Goal: Book appointment/travel/reservation

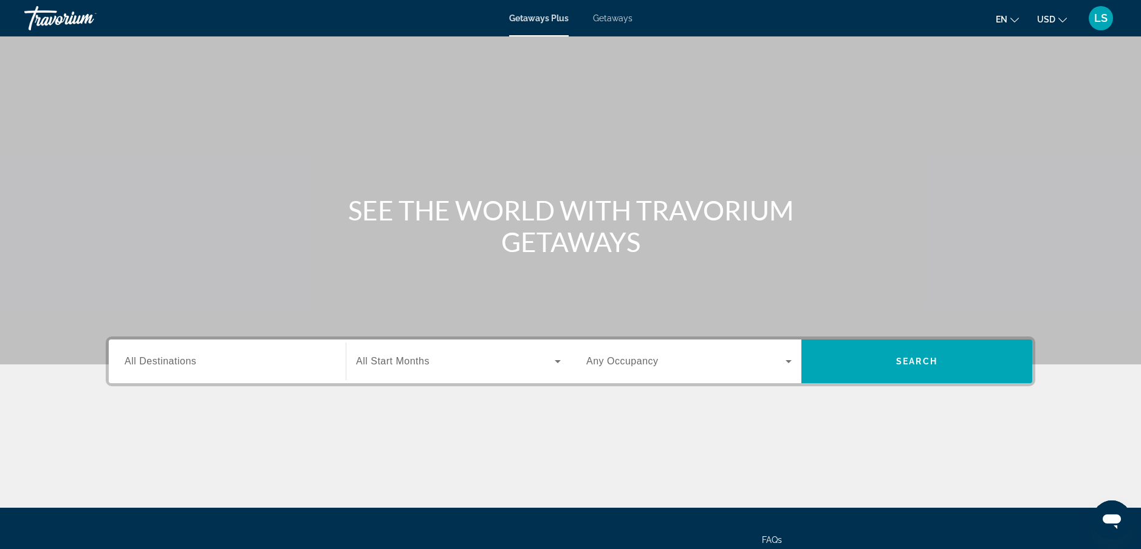
click at [232, 364] on input "Destination All Destinations" at bounding box center [227, 362] width 205 height 15
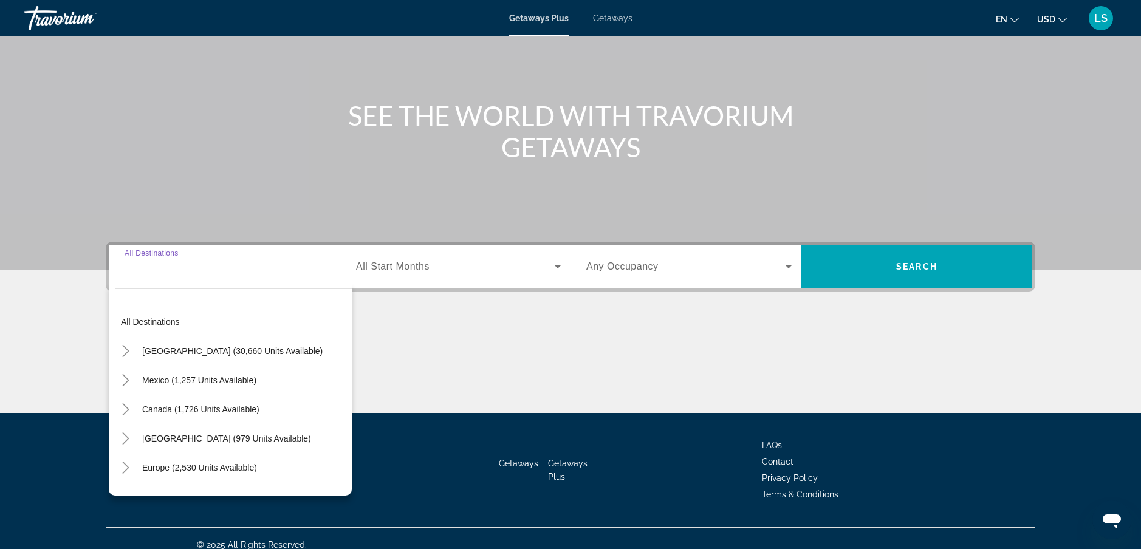
scroll to position [108, 0]
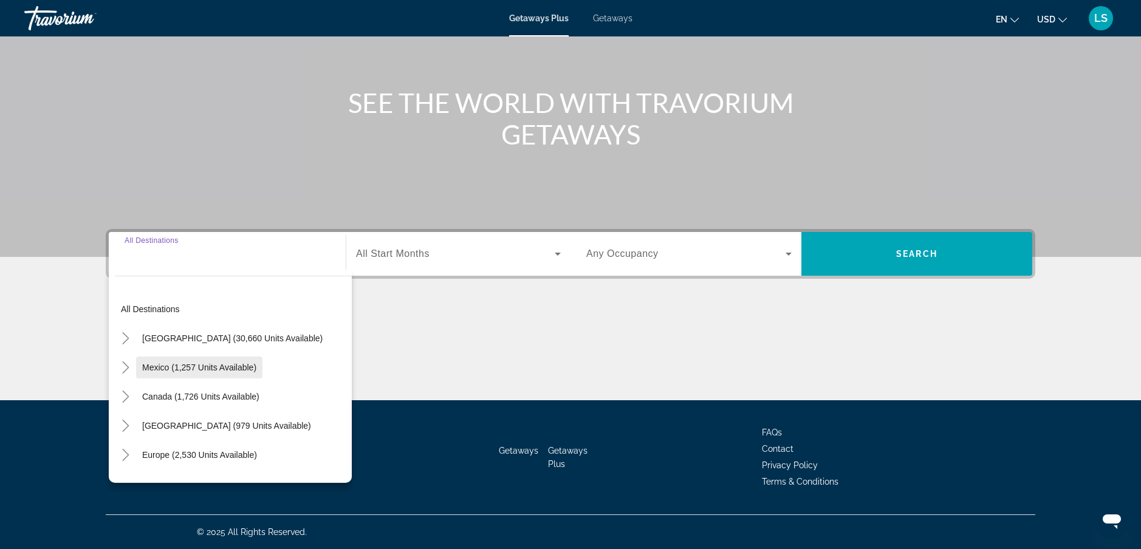
click at [216, 368] on span "Mexico (1,257 units available)" at bounding box center [199, 368] width 114 height 10
type input "**********"
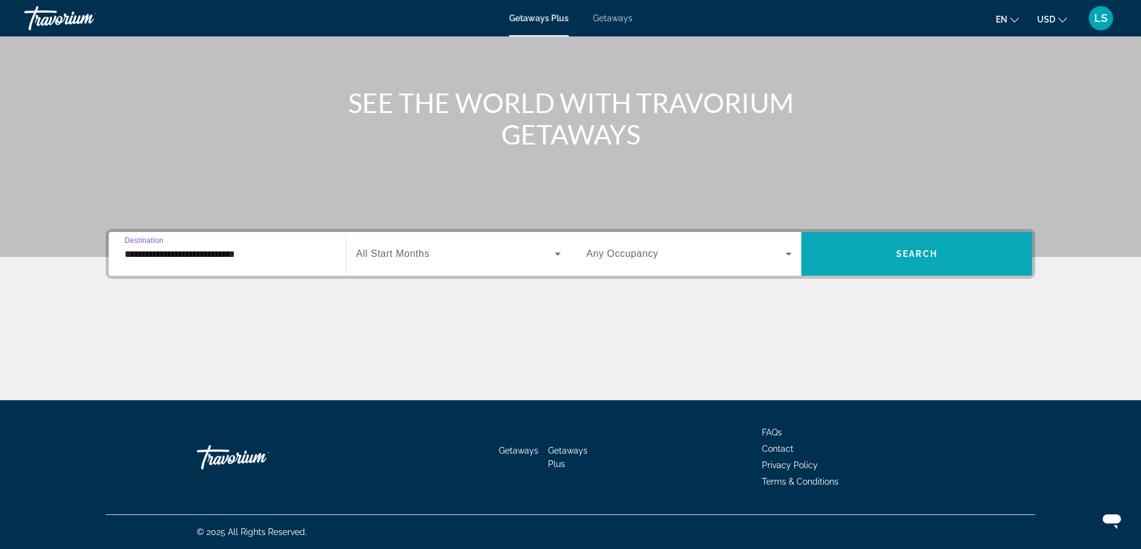
click at [924, 252] on span "Search" at bounding box center [916, 254] width 41 height 10
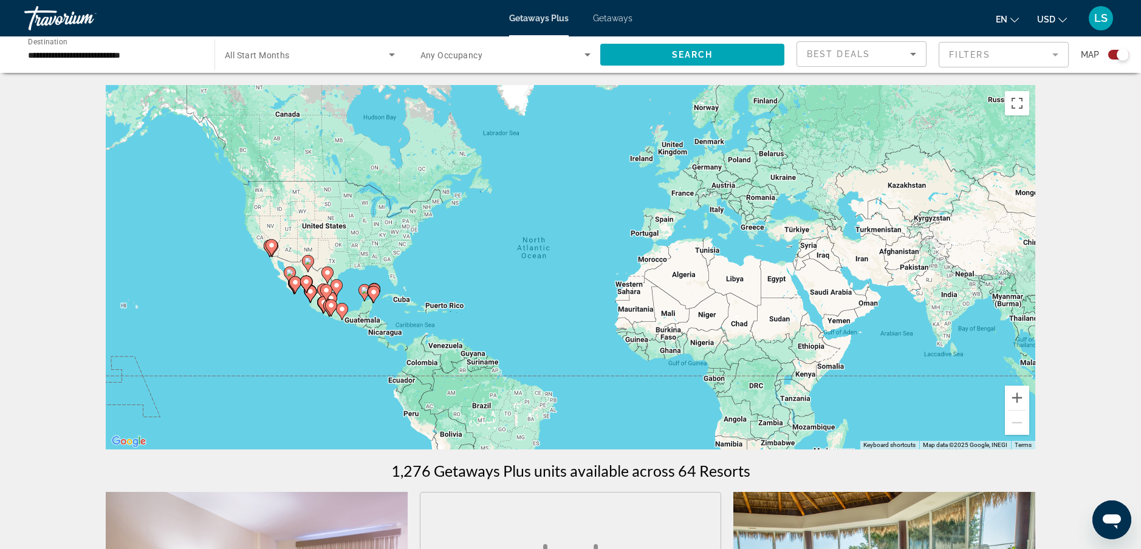
click at [293, 290] on gmp-advanced-marker "Main content" at bounding box center [295, 285] width 12 height 18
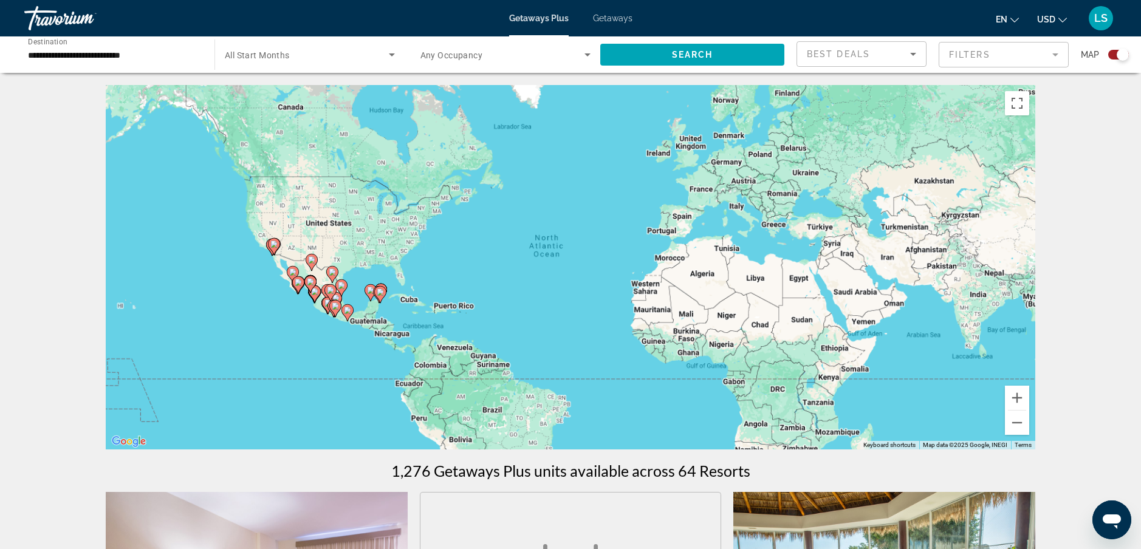
click at [293, 290] on div "To activate drag with keyboard, press Alt + Enter. Once in keyboard drag state,…" at bounding box center [571, 267] width 930 height 365
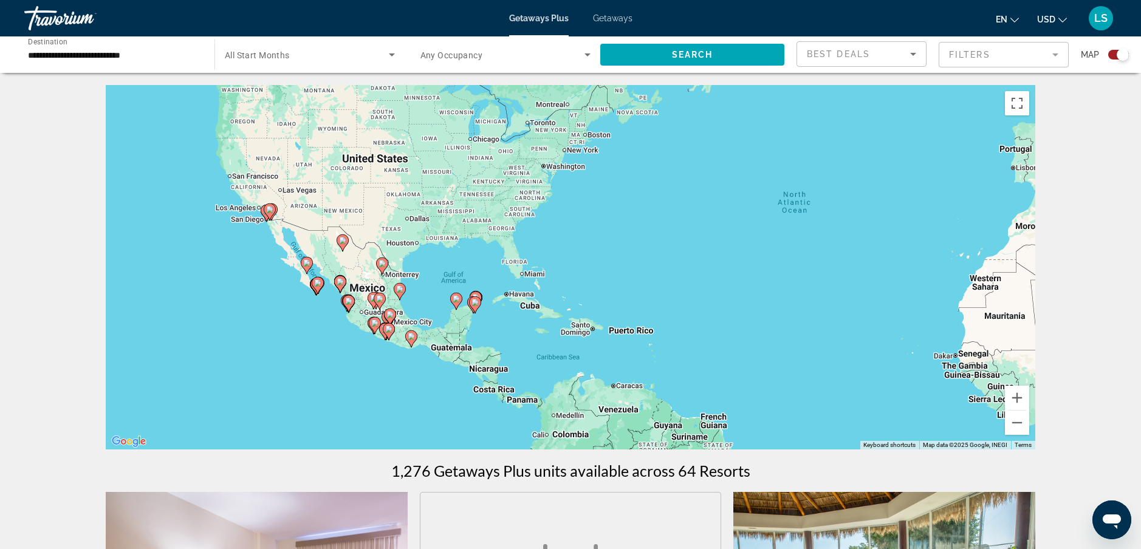
click at [314, 286] on icon "Main content" at bounding box center [317, 286] width 11 height 16
type input "**********"
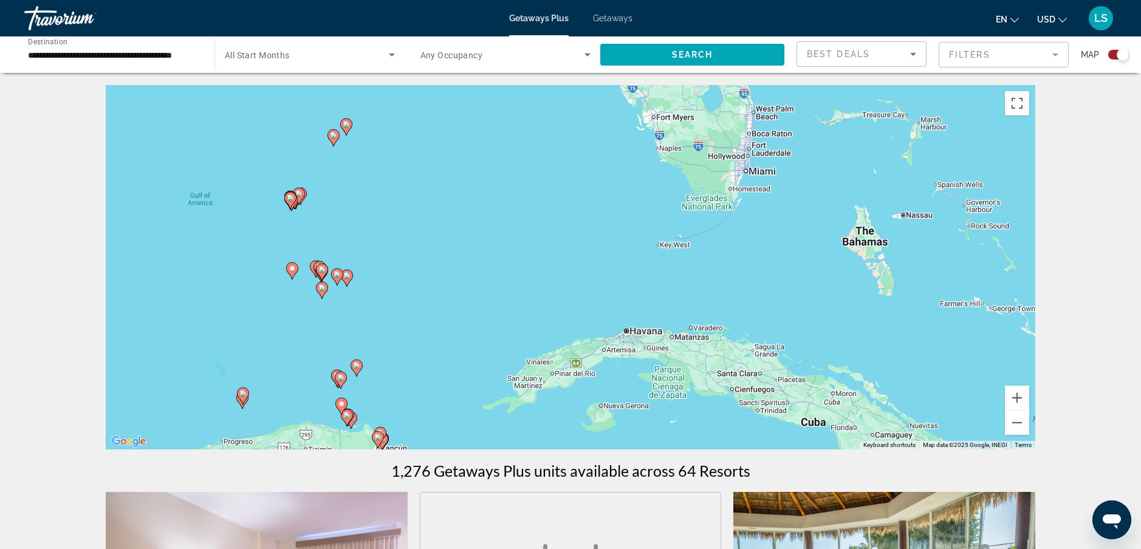
drag, startPoint x: 422, startPoint y: 288, endPoint x: 994, endPoint y: 133, distance: 592.4
click at [994, 133] on div "To navigate, press the arrow keys. To activate drag with keyboard, press Alt + …" at bounding box center [571, 267] width 930 height 365
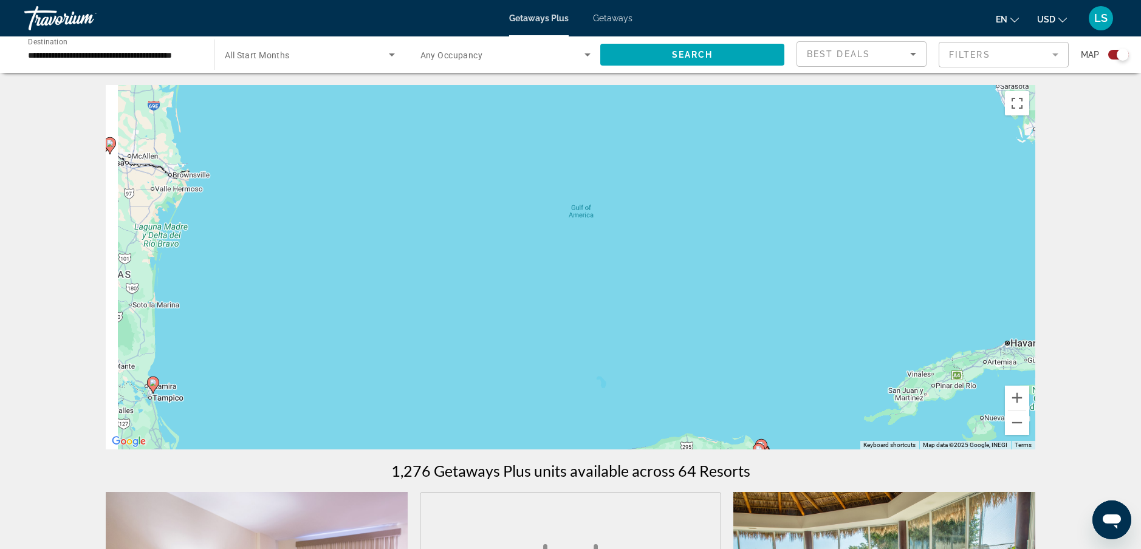
drag, startPoint x: 544, startPoint y: 265, endPoint x: 930, endPoint y: 275, distance: 386.0
click at [928, 275] on div "To navigate, press the arrow keys. To activate drag with keyboard, press Alt + …" at bounding box center [571, 267] width 930 height 365
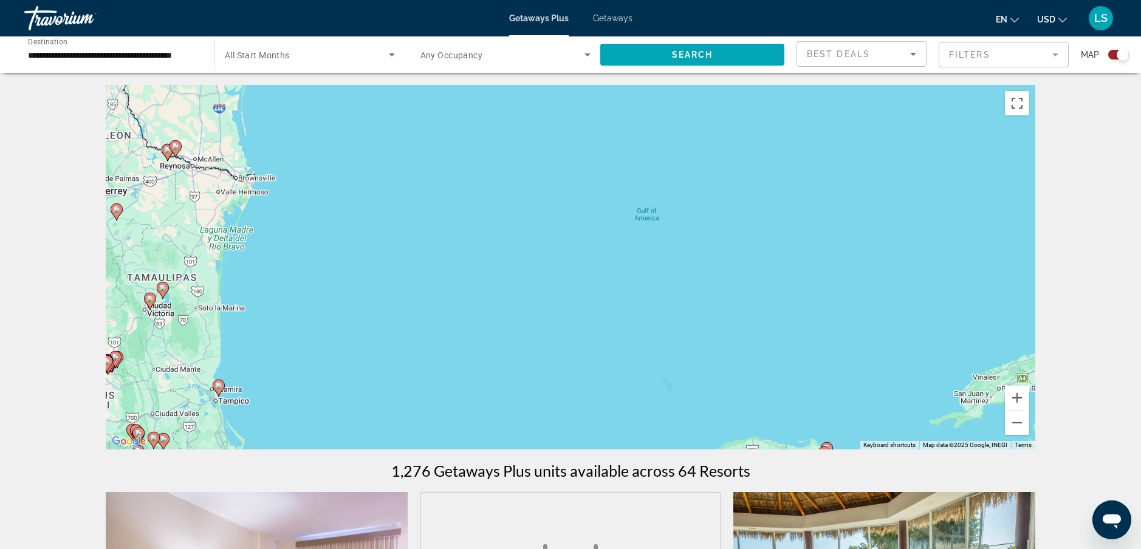
click at [957, 271] on div "To navigate, press the arrow keys. To activate drag with keyboard, press Alt + …" at bounding box center [571, 267] width 930 height 365
click at [1001, 272] on div "To navigate, press the arrow keys. To activate drag with keyboard, press Alt + …" at bounding box center [571, 267] width 930 height 365
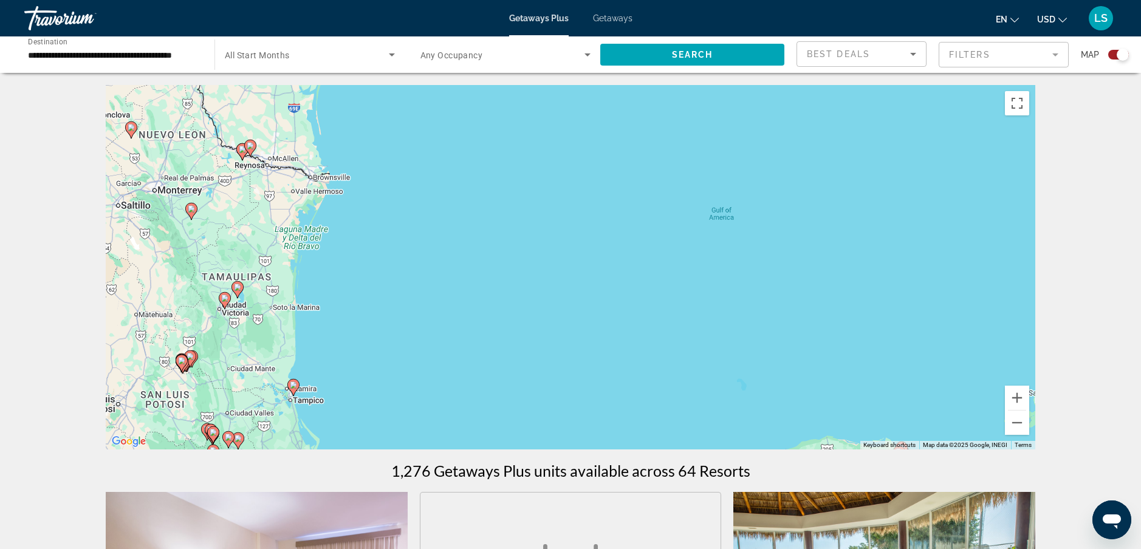
click at [1008, 270] on div "To navigate, press the arrow keys. To activate drag with keyboard, press Alt + …" at bounding box center [571, 267] width 930 height 365
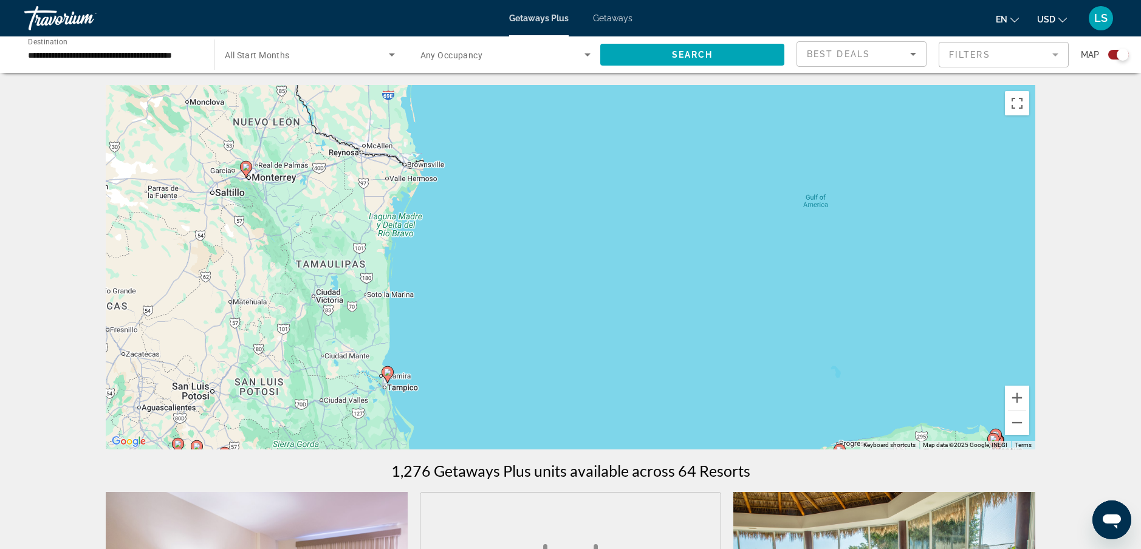
drag, startPoint x: 516, startPoint y: 307, endPoint x: 687, endPoint y: 239, distance: 184.4
click at [681, 244] on div "To navigate, press the arrow keys. To activate drag with keyboard, press Alt + …" at bounding box center [571, 267] width 930 height 365
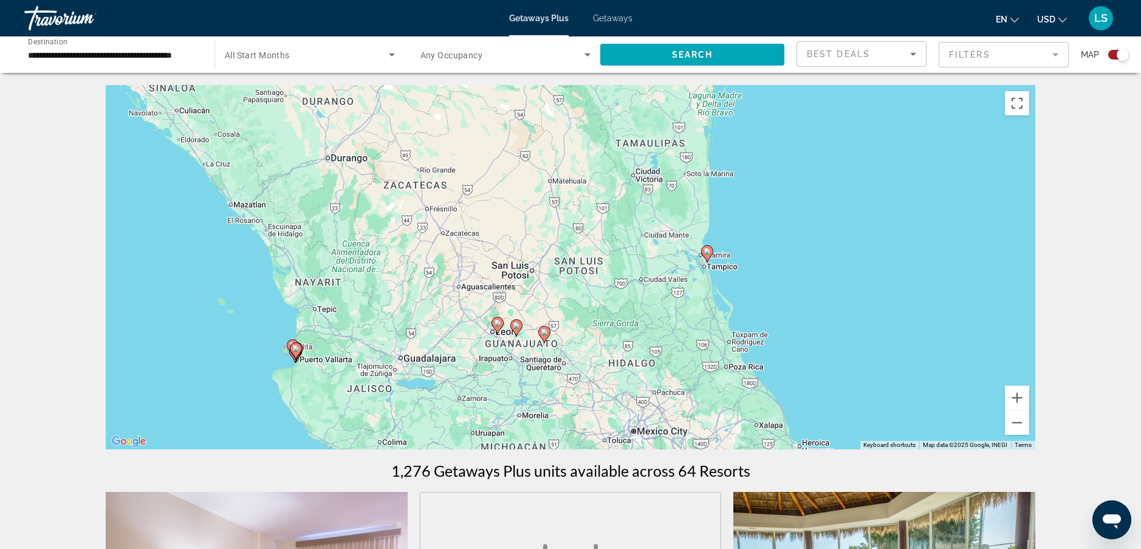
drag, startPoint x: 750, startPoint y: 195, endPoint x: 836, endPoint y: 174, distance: 88.1
click at [836, 174] on div "To navigate, press the arrow keys. To activate drag with keyboard, press Alt + …" at bounding box center [571, 267] width 930 height 365
click at [1016, 427] on button "Zoom out" at bounding box center [1017, 423] width 24 height 24
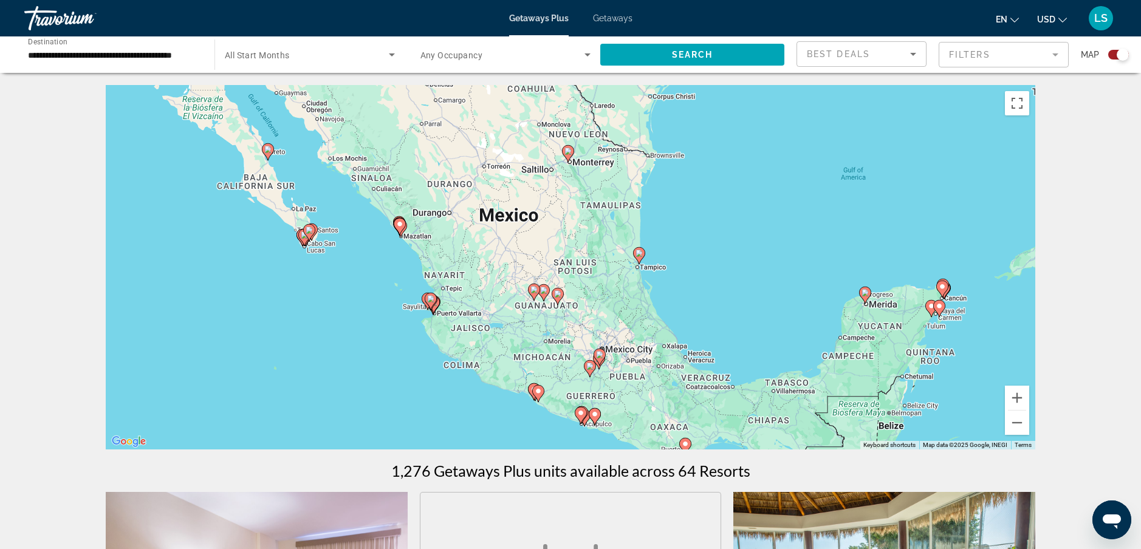
click at [304, 235] on gmp-advanced-marker "Main content" at bounding box center [309, 233] width 12 height 18
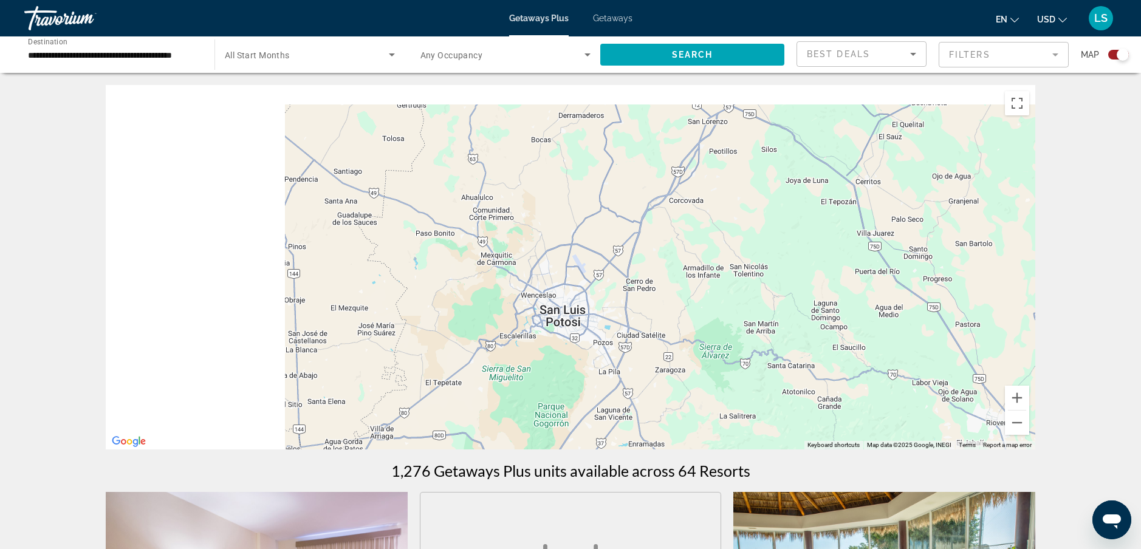
drag, startPoint x: 704, startPoint y: 289, endPoint x: 964, endPoint y: 301, distance: 260.9
click at [960, 301] on div "To navigate, press the arrow keys. To activate drag with keyboard, press Alt + …" at bounding box center [571, 267] width 930 height 365
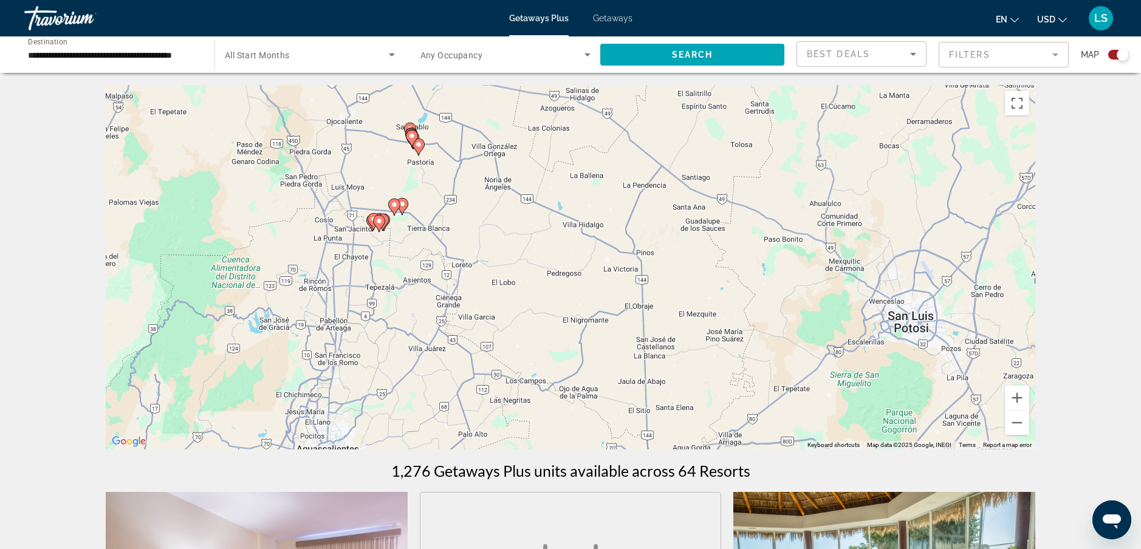
drag, startPoint x: 1032, startPoint y: 292, endPoint x: 1000, endPoint y: 284, distance: 33.8
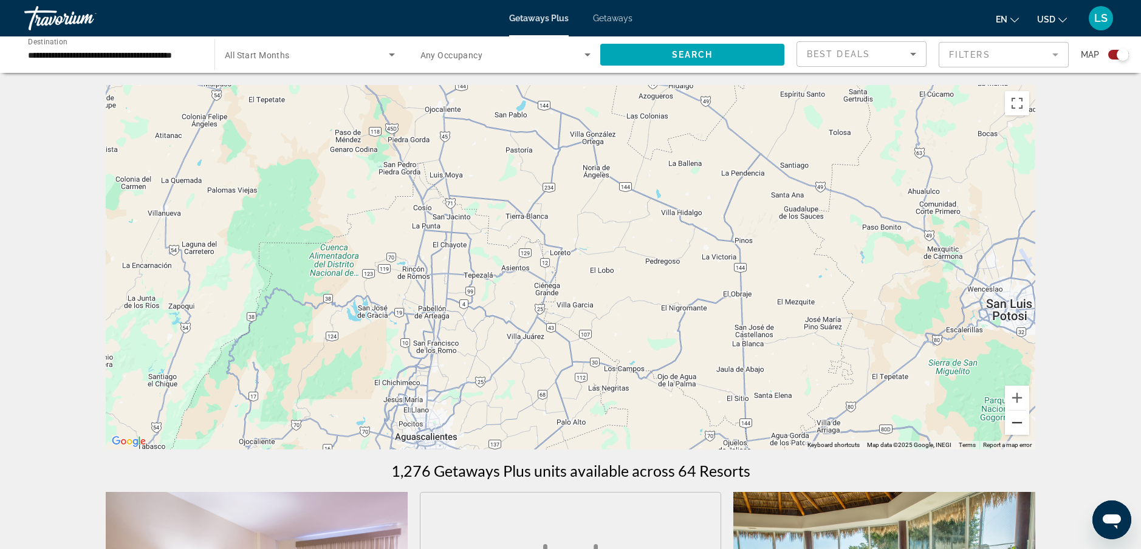
click at [1014, 427] on button "Zoom out" at bounding box center [1017, 423] width 24 height 24
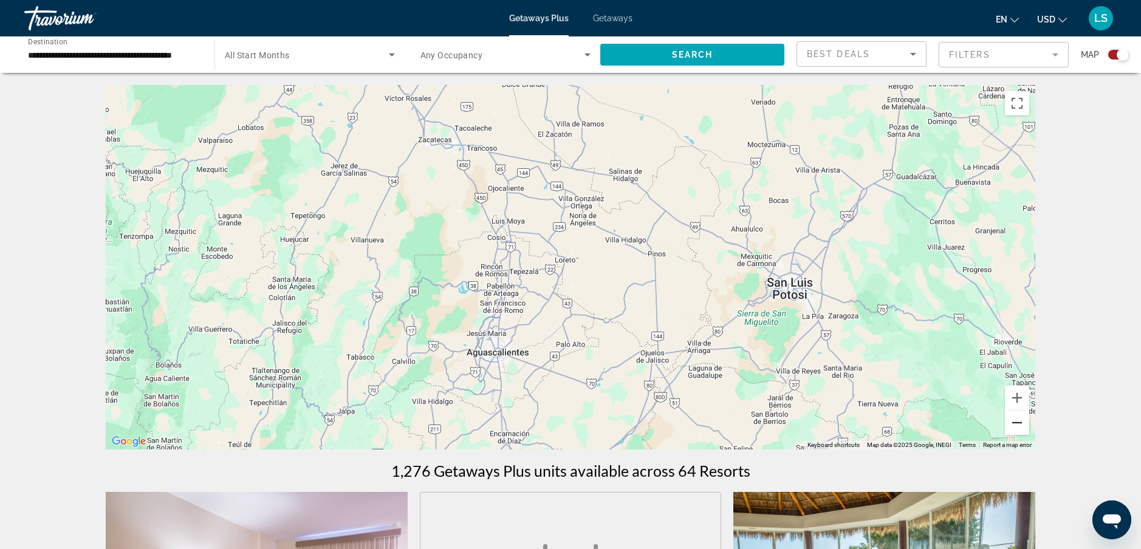
click at [1015, 427] on button "Zoom out" at bounding box center [1017, 423] width 24 height 24
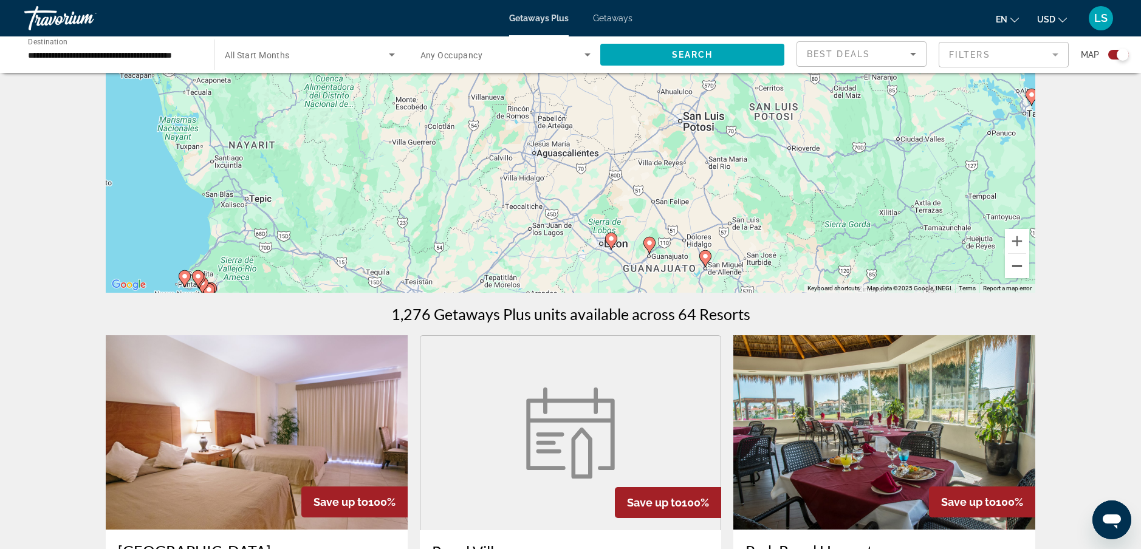
scroll to position [182, 0]
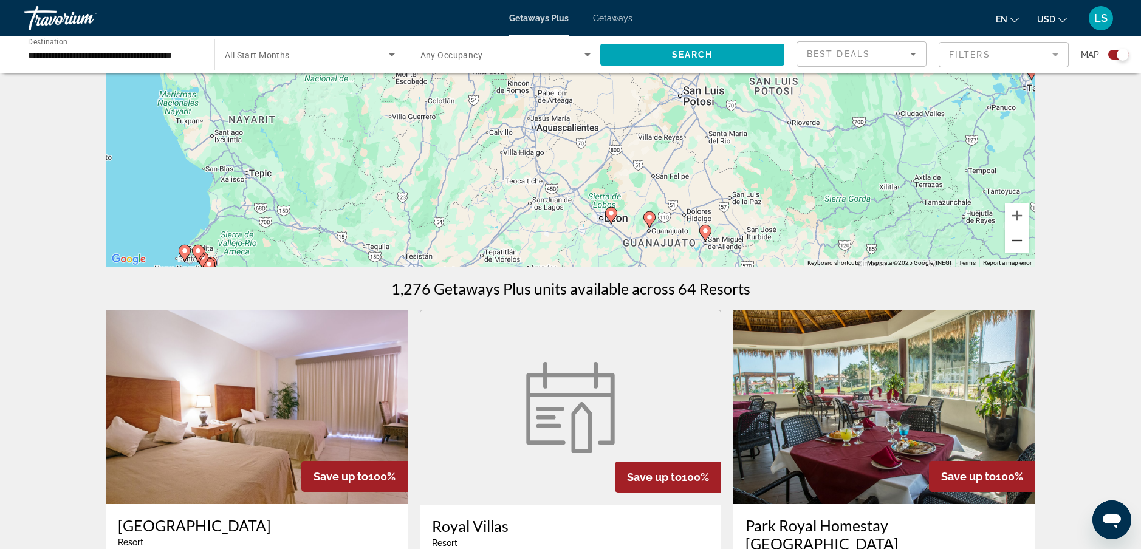
click at [1019, 251] on button "Zoom out" at bounding box center [1017, 240] width 24 height 24
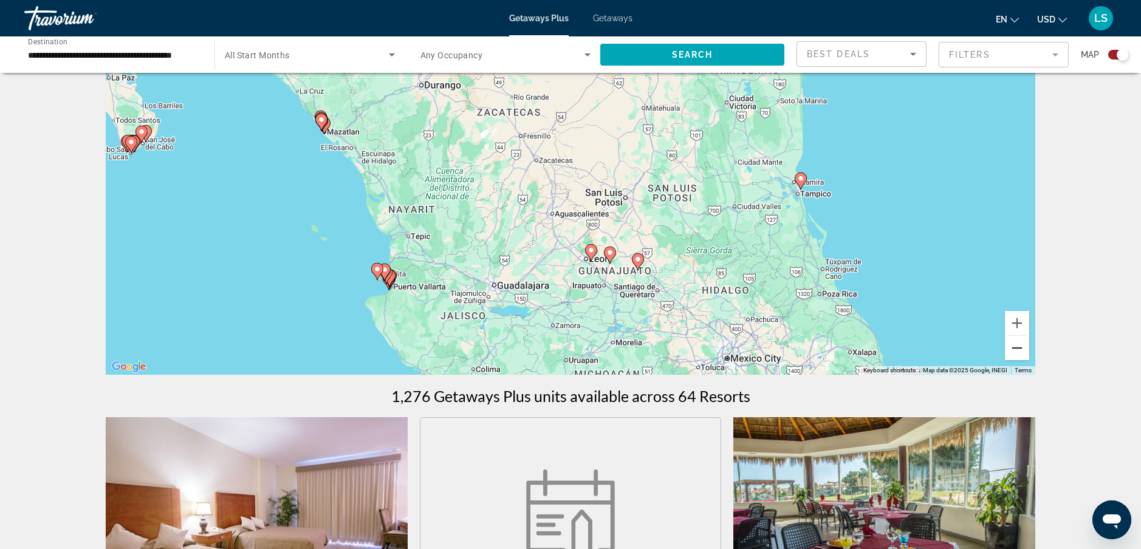
scroll to position [61, 0]
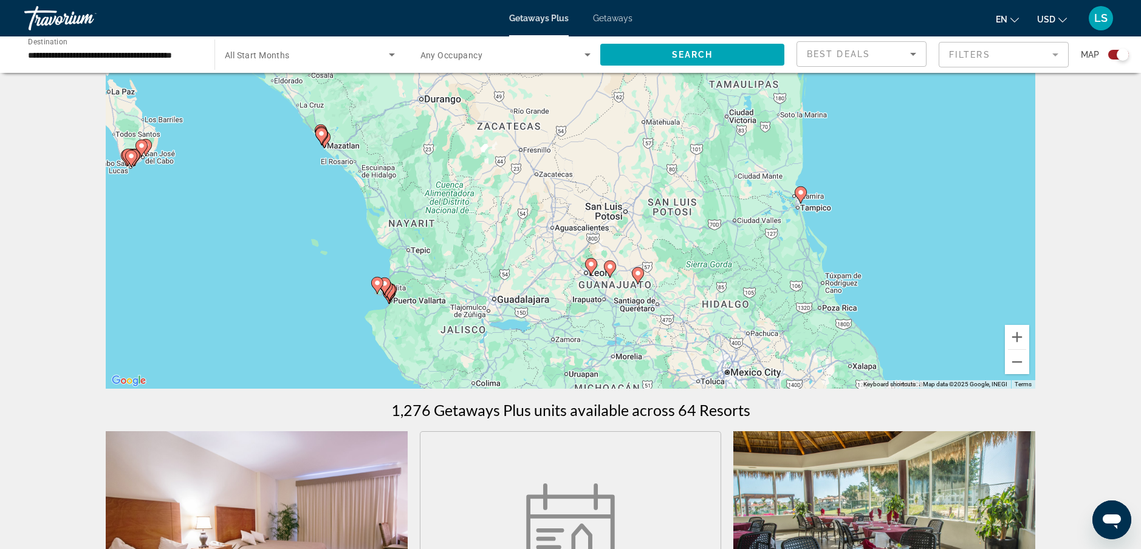
drag, startPoint x: 158, startPoint y: 205, endPoint x: 268, endPoint y: 234, distance: 113.8
click at [252, 231] on div "To navigate, press the arrow keys. To activate drag with keyboard, press Alt + …" at bounding box center [571, 206] width 930 height 365
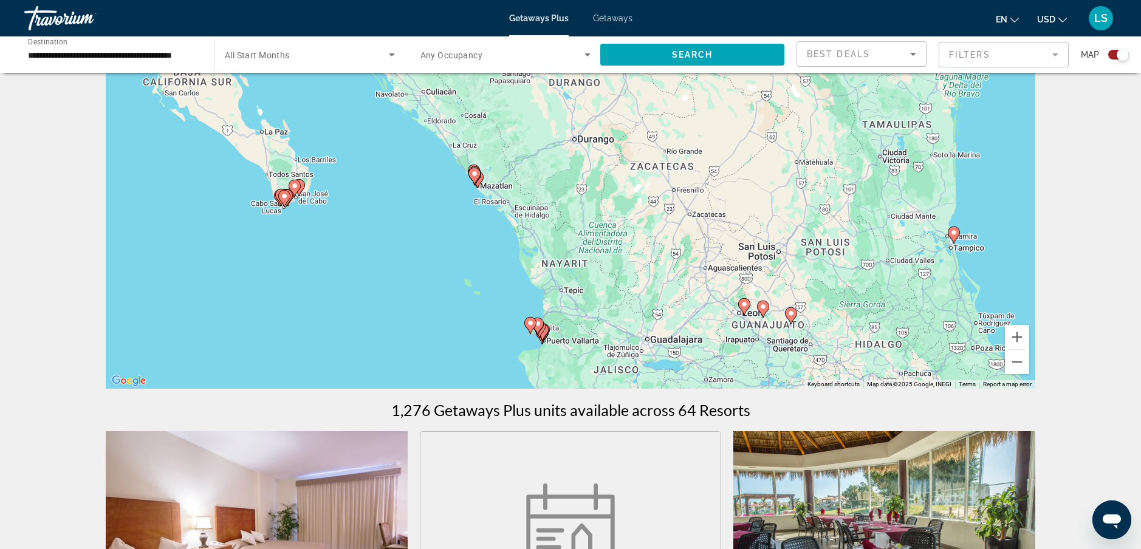
drag, startPoint x: 282, startPoint y: 237, endPoint x: 306, endPoint y: 242, distance: 24.2
click at [306, 242] on div "To navigate, press the arrow keys. To activate drag with keyboard, press Alt + …" at bounding box center [571, 206] width 930 height 365
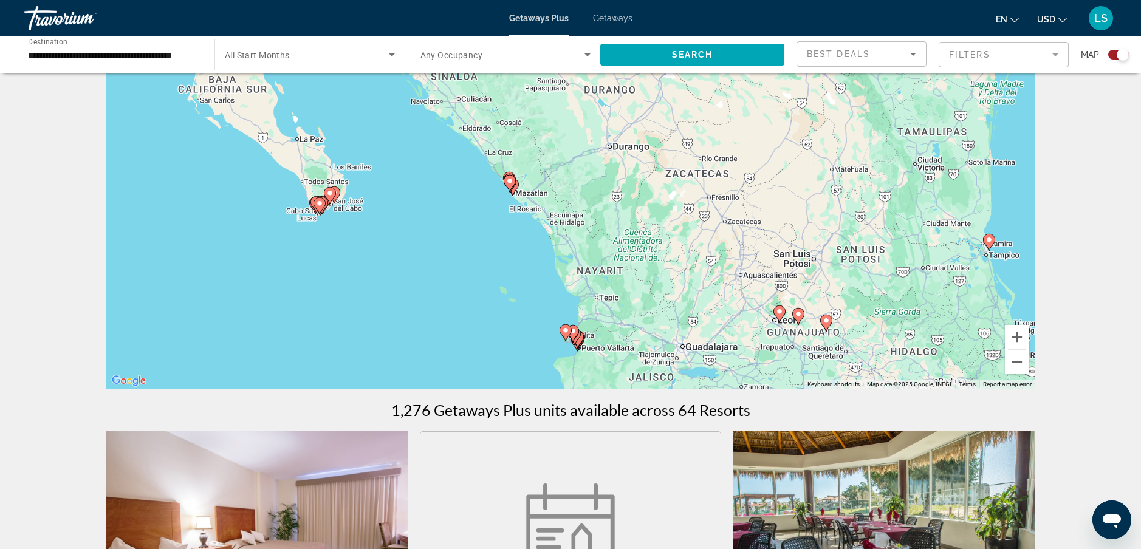
click at [318, 207] on icon "Main content" at bounding box center [319, 206] width 11 height 16
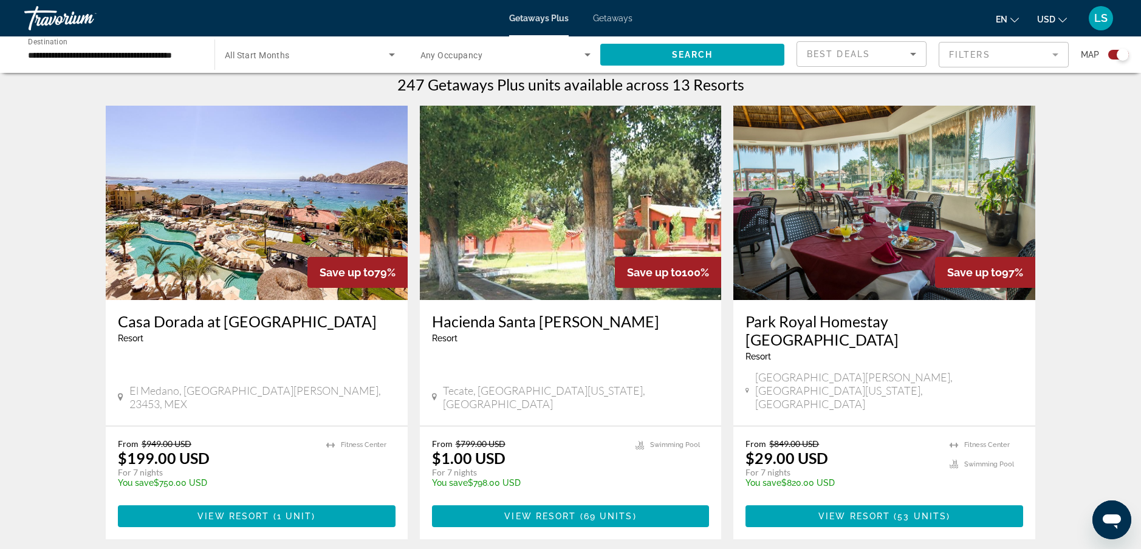
scroll to position [425, 0]
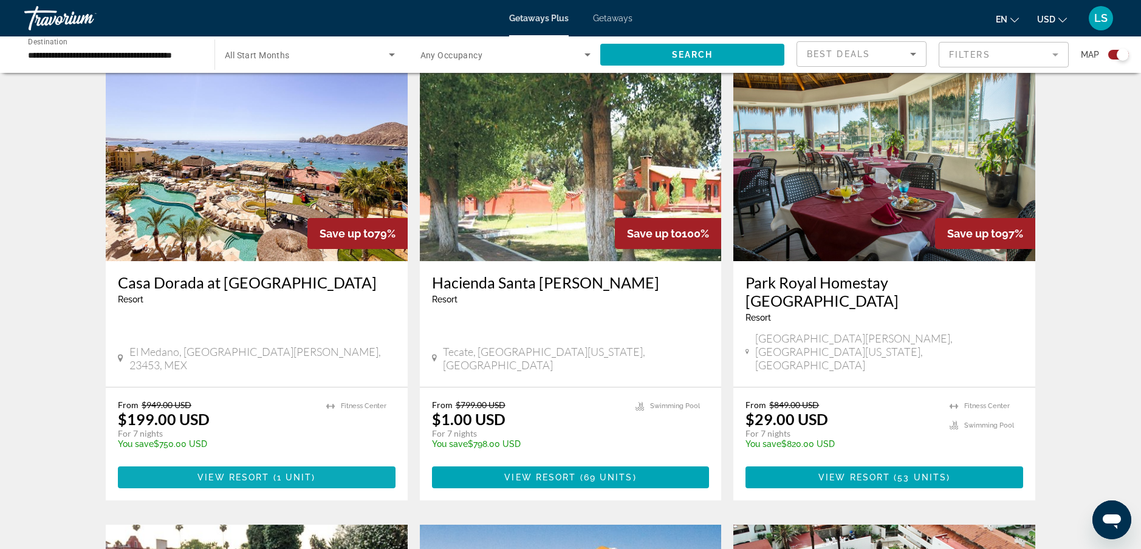
click at [283, 473] on span "1 unit" at bounding box center [294, 478] width 35 height 10
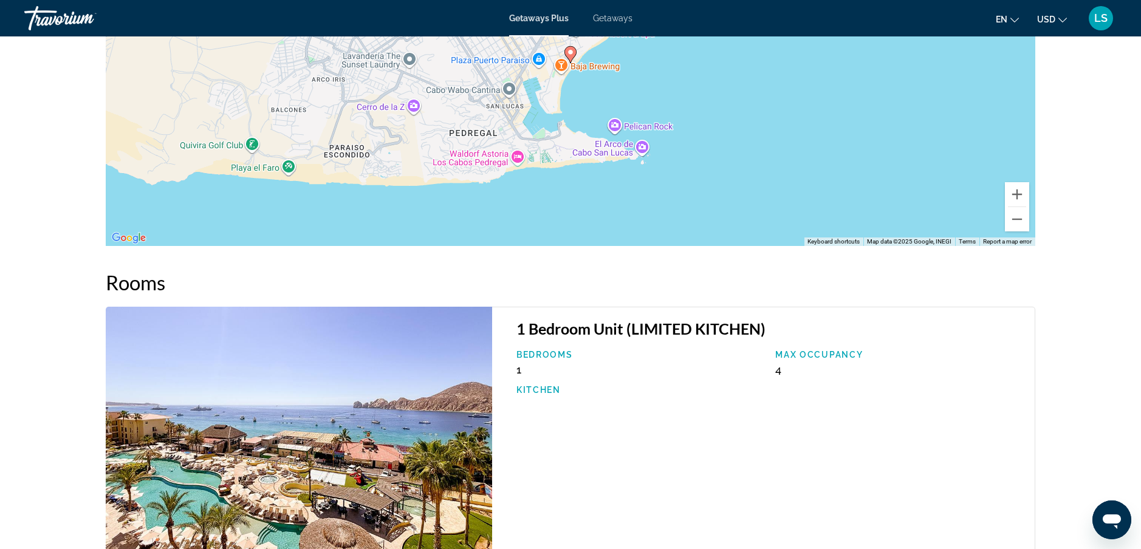
scroll to position [1599, 0]
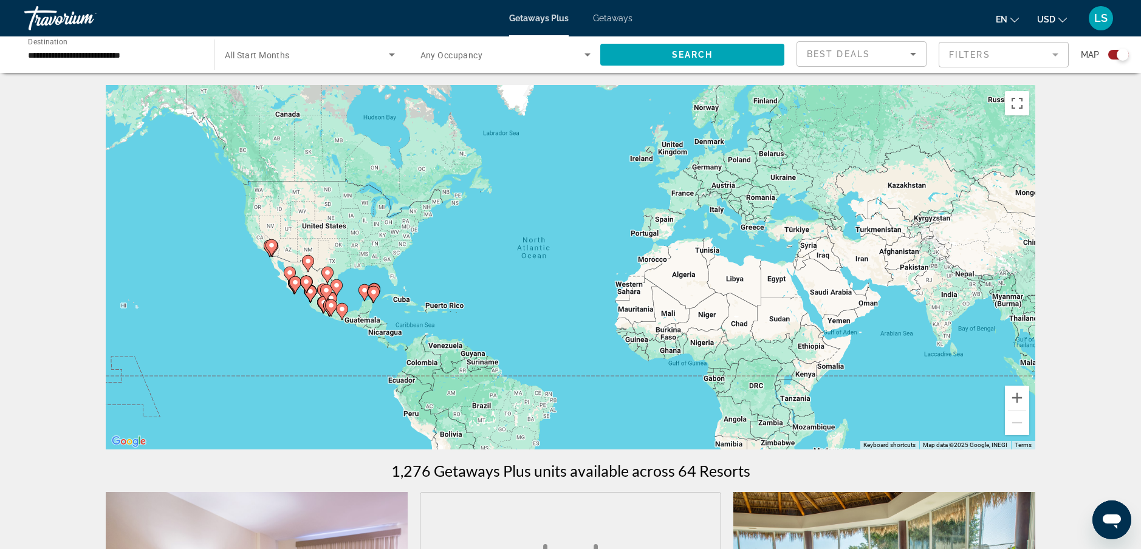
click at [296, 286] on image "Main content" at bounding box center [295, 282] width 7 height 7
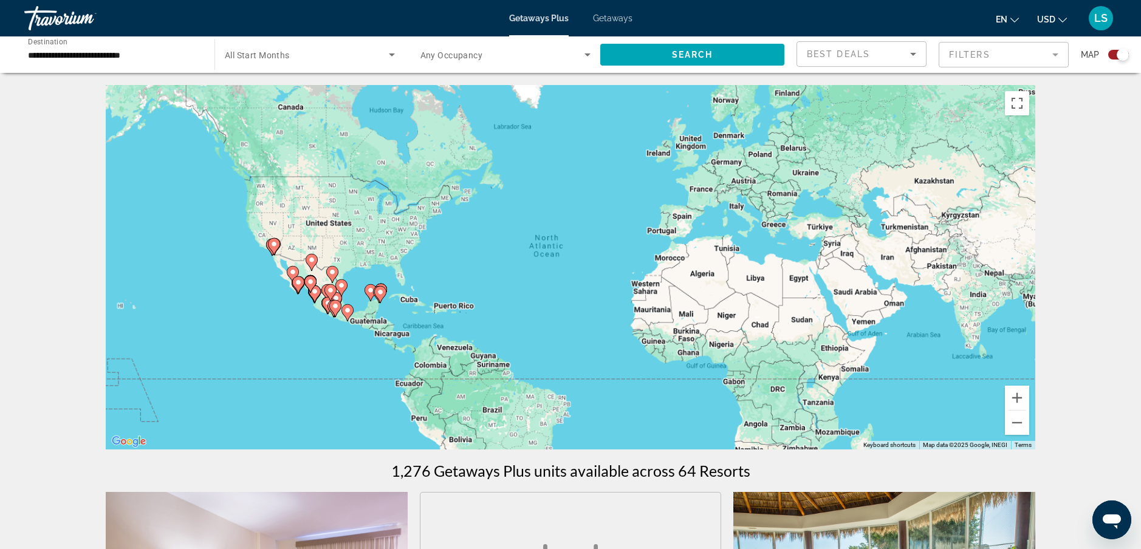
click at [296, 286] on div "To activate drag with keyboard, press Alt + Enter. Once in keyboard drag state,…" at bounding box center [571, 267] width 930 height 365
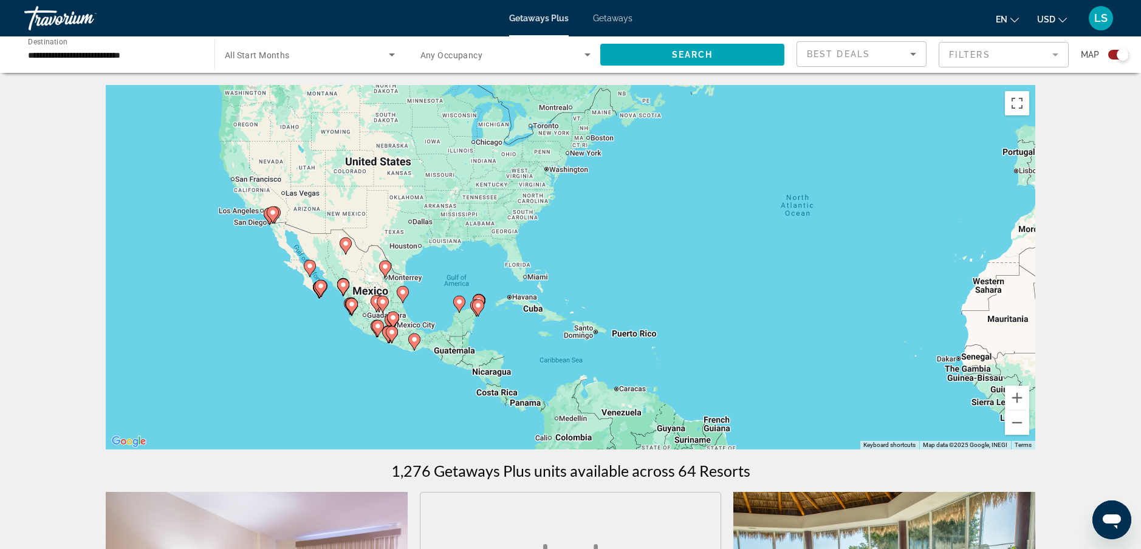
click at [321, 287] on image "Main content" at bounding box center [320, 286] width 7 height 7
type input "**********"
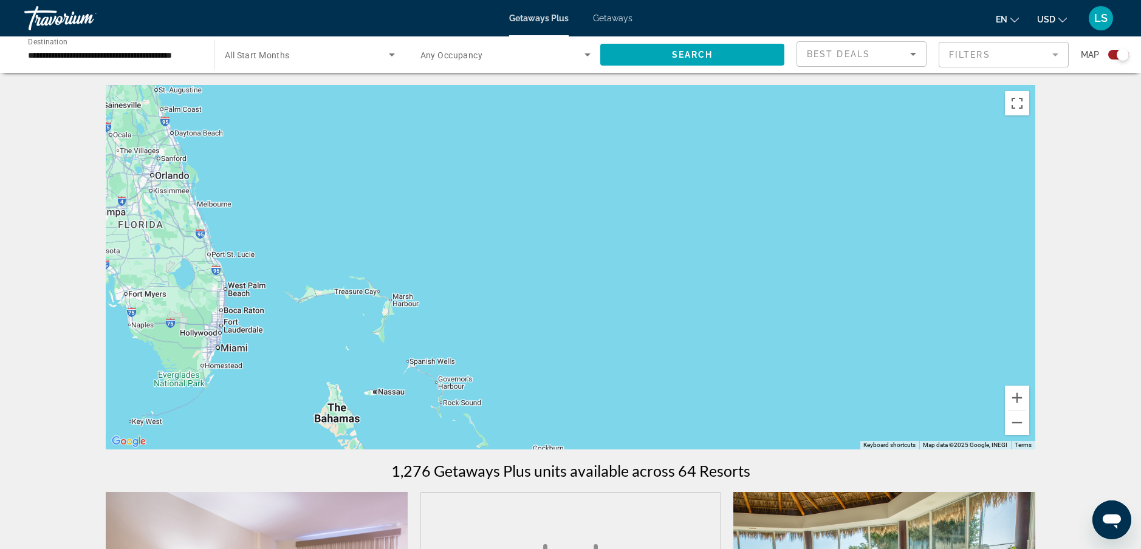
drag, startPoint x: 283, startPoint y: 296, endPoint x: 718, endPoint y: 283, distance: 435.3
click at [498, 301] on div "To navigate, press the arrow keys. To activate drag with keyboard, press Alt + …" at bounding box center [571, 267] width 930 height 365
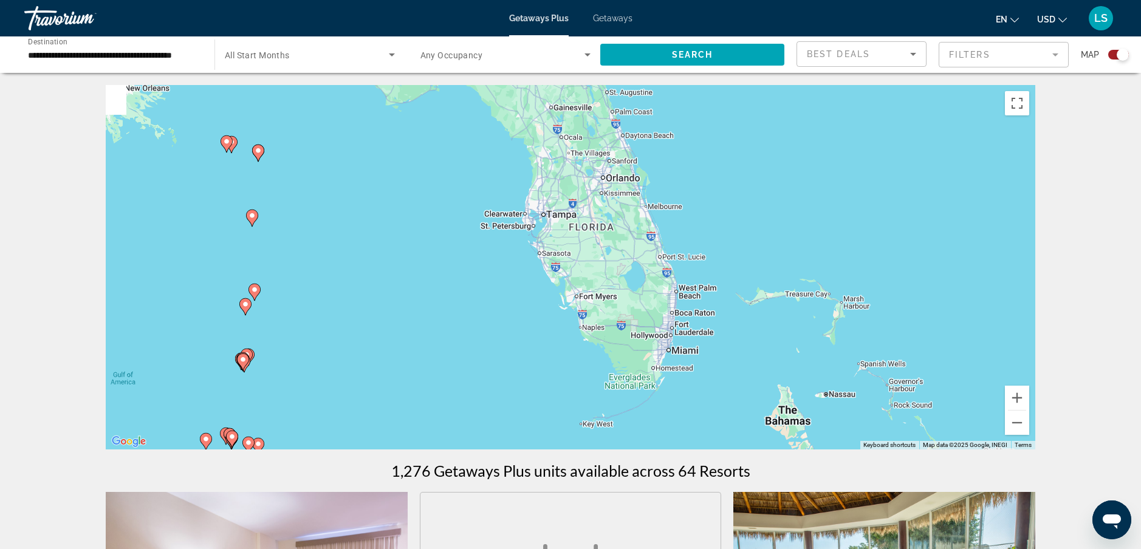
drag, startPoint x: 718, startPoint y: 283, endPoint x: 803, endPoint y: 225, distance: 102.8
click at [767, 270] on div "To navigate, press the arrow keys. To activate drag with keyboard, press Alt + …" at bounding box center [571, 267] width 930 height 365
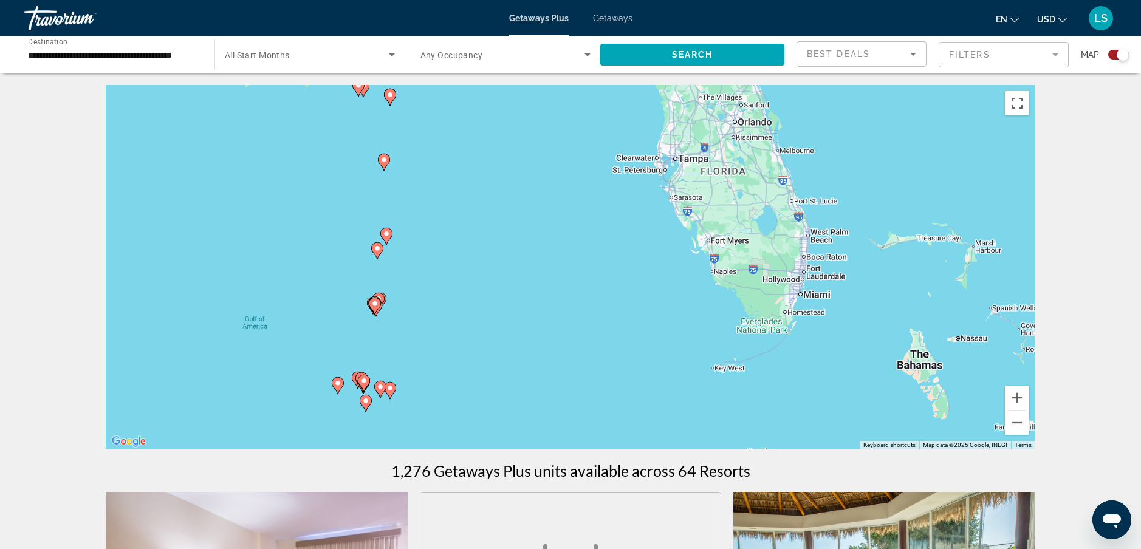
drag, startPoint x: 803, startPoint y: 225, endPoint x: 876, endPoint y: 199, distance: 76.9
click at [879, 206] on div "To navigate, press the arrow keys. To activate drag with keyboard, press Alt + …" at bounding box center [571, 267] width 930 height 365
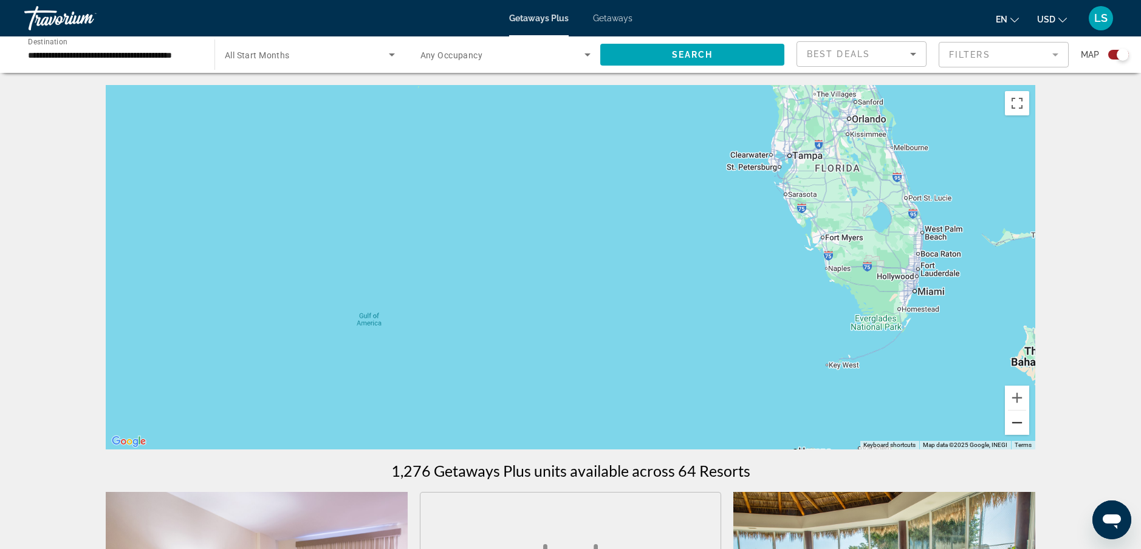
click at [1025, 430] on button "Zoom out" at bounding box center [1017, 423] width 24 height 24
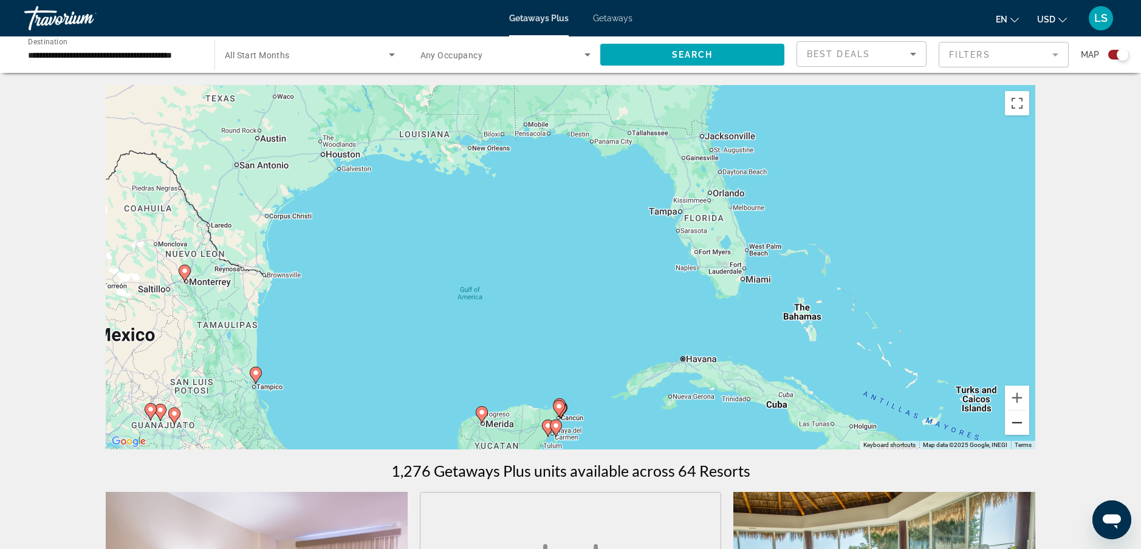
click at [1024, 430] on button "Zoom out" at bounding box center [1017, 423] width 24 height 24
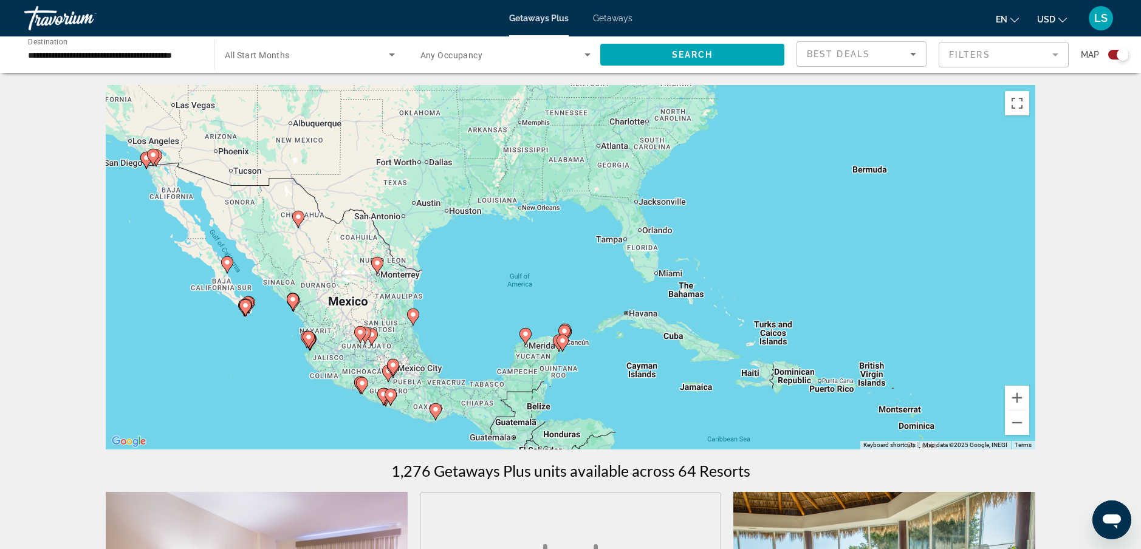
click at [243, 307] on image "Main content" at bounding box center [245, 305] width 7 height 7
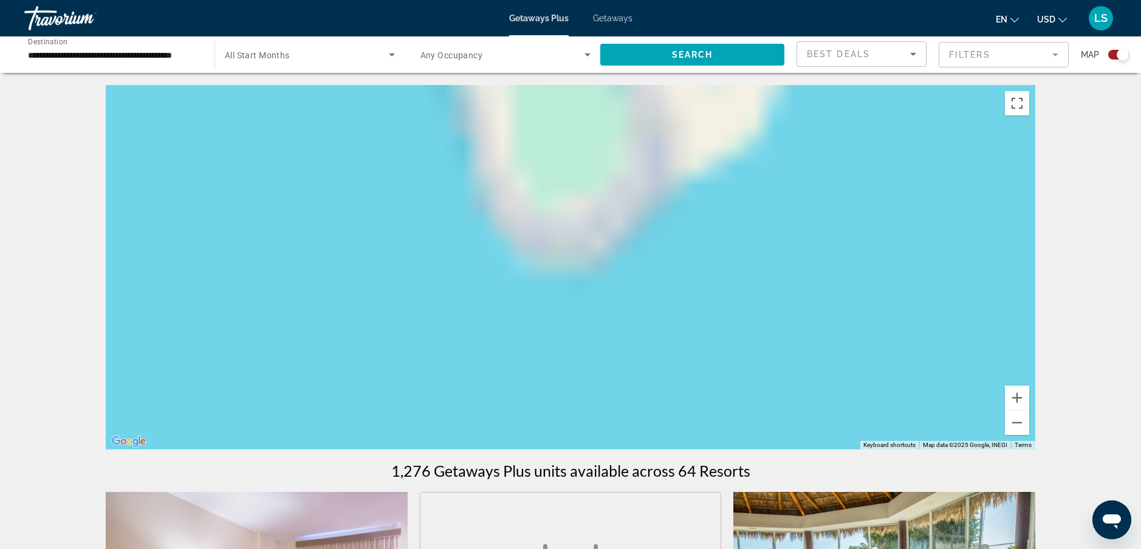
click at [243, 307] on div "To navigate, press the arrow keys." at bounding box center [571, 267] width 930 height 365
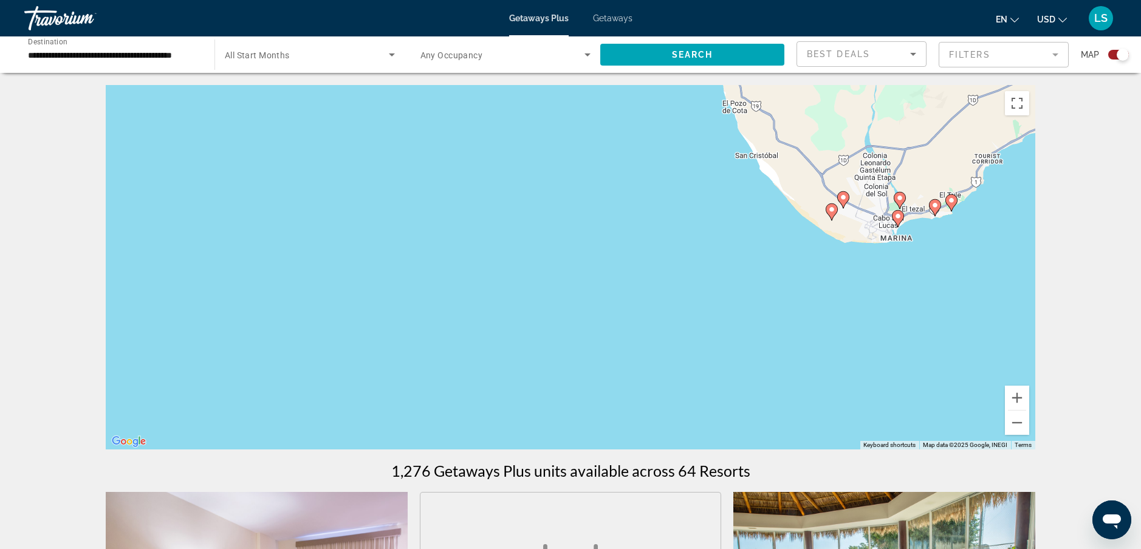
click at [899, 219] on image "Main content" at bounding box center [897, 216] width 7 height 7
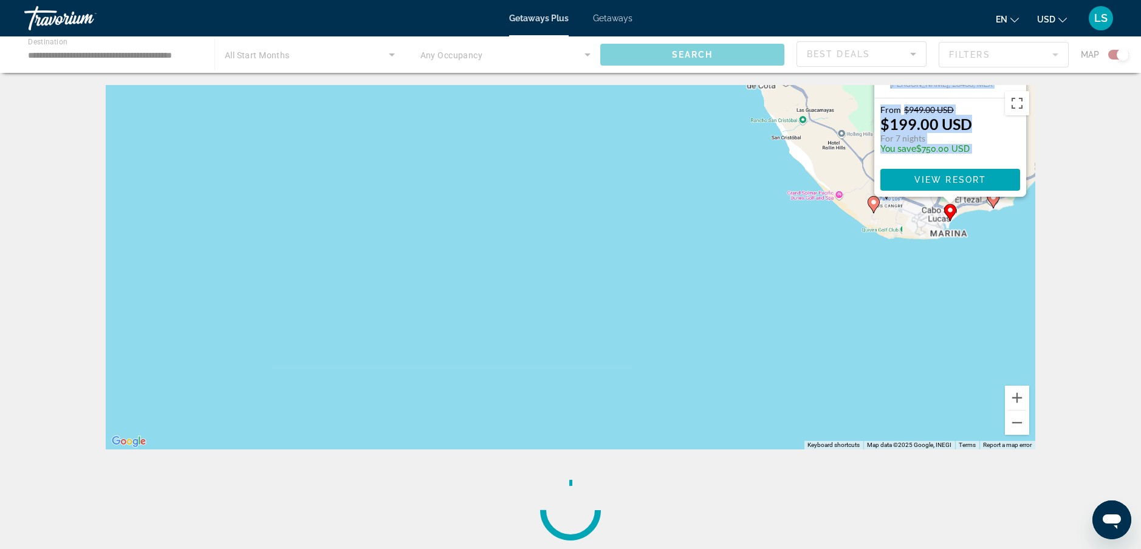
click at [899, 219] on div "To activate drag with keyboard, press Alt + Enter. Once in keyboard drag state,…" at bounding box center [571, 267] width 930 height 365
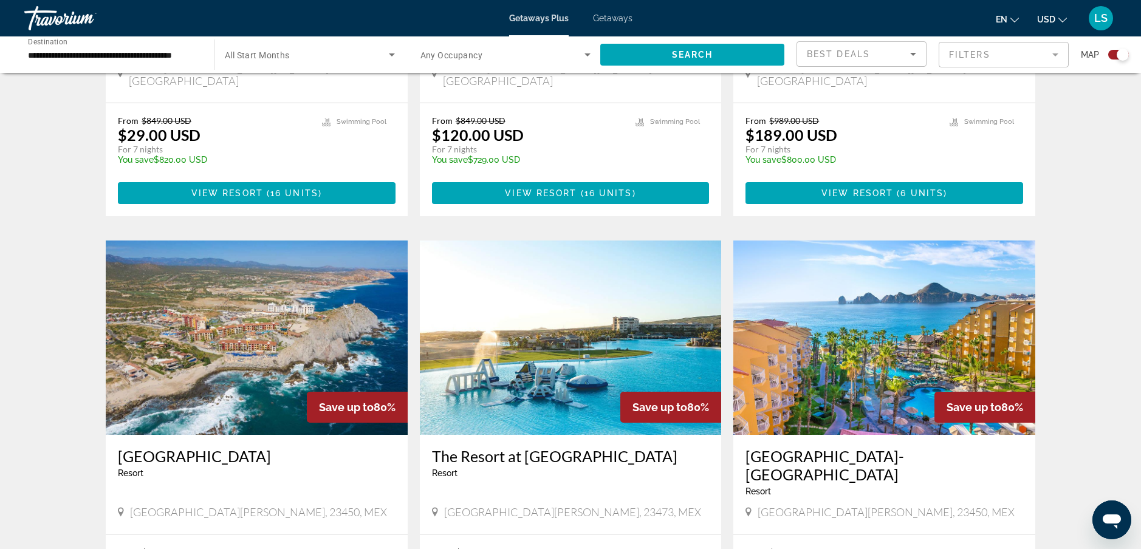
scroll to position [1215, 0]
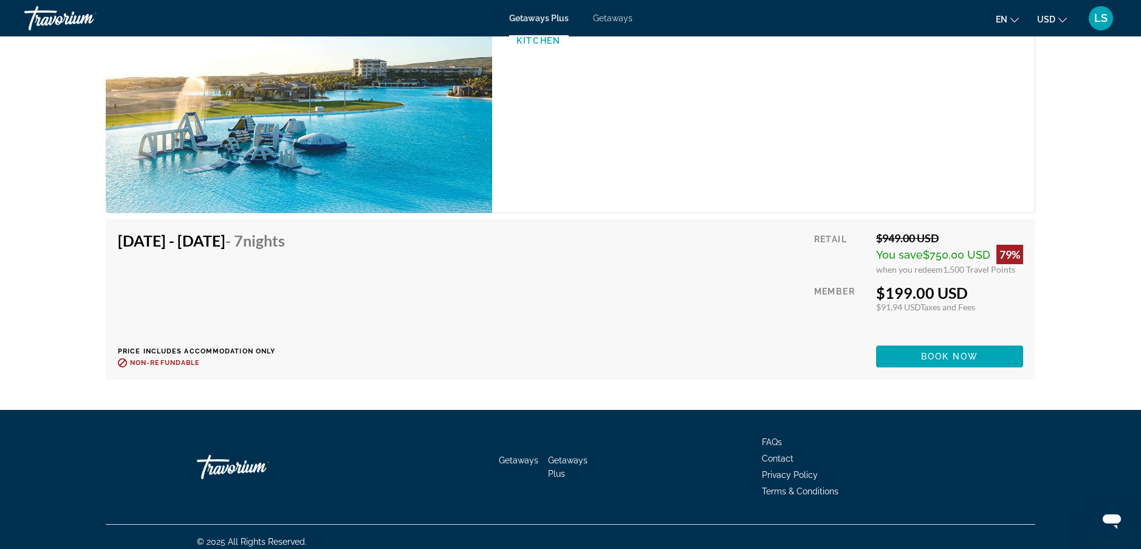
scroll to position [2544, 0]
